Goal: Find specific page/section: Find specific page/section

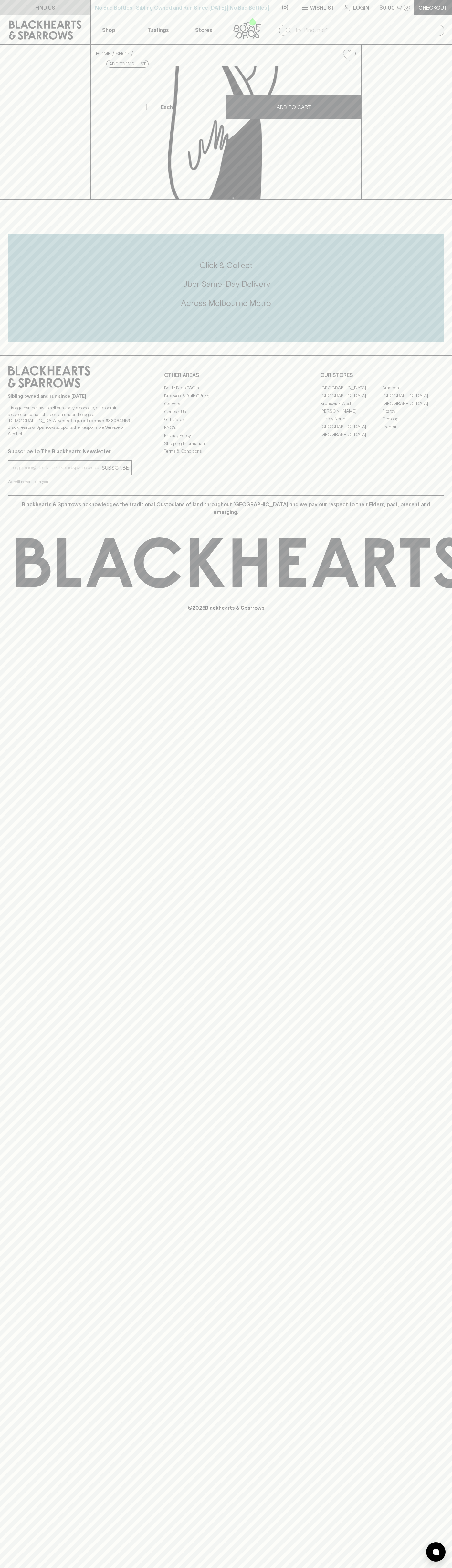
click at [71, 12] on link "FIND US" at bounding box center [45, 7] width 90 height 15
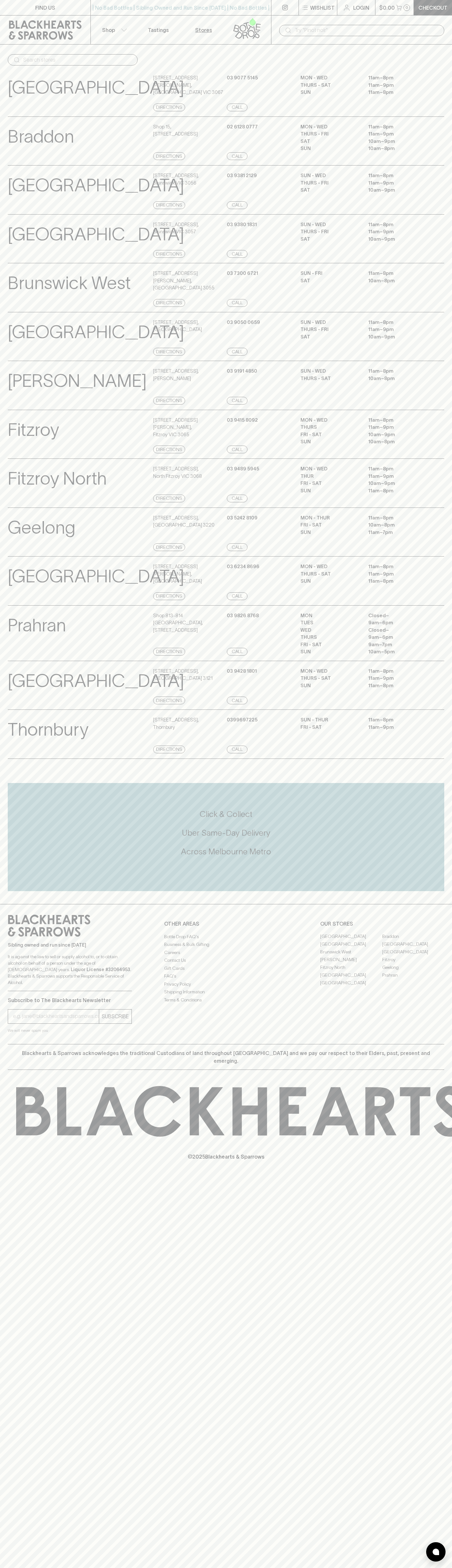
click at [342, 1567] on html "FIND US | No Bad Bottles | Sibling Owned and Run Since [DATE] | No Bad Bottles …" at bounding box center [226, 784] width 452 height 1568
click at [9, 443] on p "Fitzroy" at bounding box center [34, 430] width 51 height 27
